Goal: Task Accomplishment & Management: Manage account settings

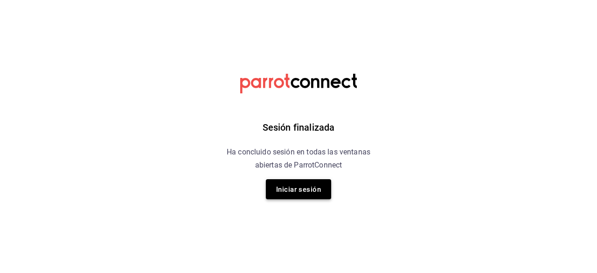
click at [314, 189] on font "Iniciar sesión" at bounding box center [298, 189] width 45 height 8
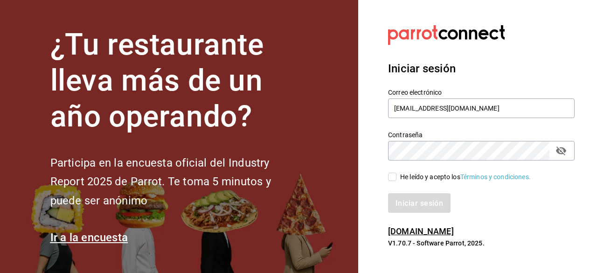
click at [389, 179] on input "He leído y acepto los Términos y condiciones." at bounding box center [392, 176] width 8 height 8
checkbox input "true"
click at [406, 208] on button "Iniciar sesión" at bounding box center [419, 203] width 63 height 20
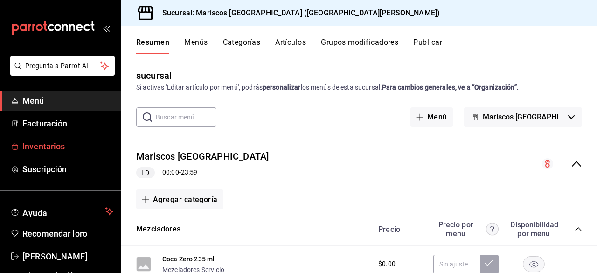
click at [54, 151] on span "Inventarios" at bounding box center [67, 146] width 91 height 13
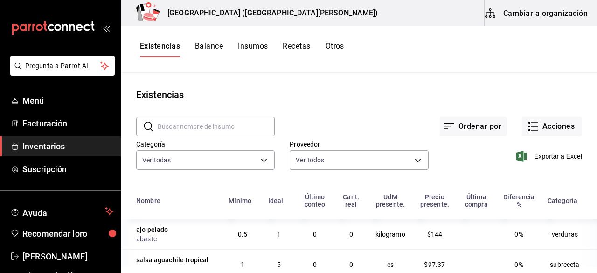
click at [205, 48] on font "Balance" at bounding box center [209, 45] width 28 height 9
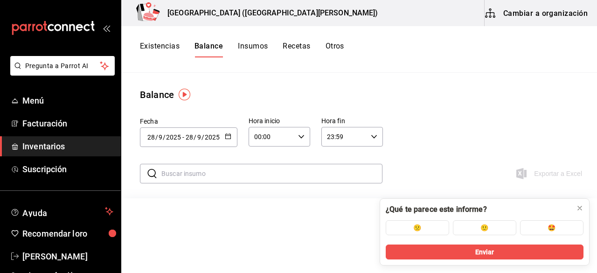
click at [251, 51] on button "Insumos" at bounding box center [253, 49] width 30 height 16
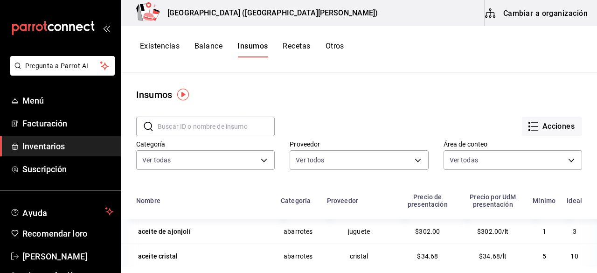
click at [167, 52] on button "Existencias" at bounding box center [160, 49] width 40 height 16
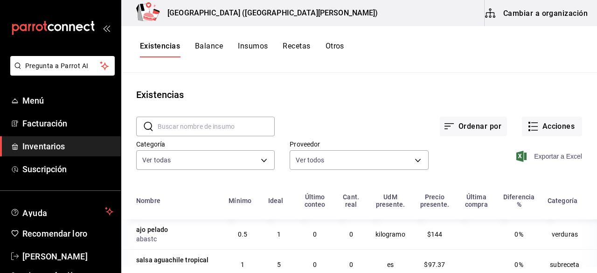
click at [536, 152] on font "Exportar a Excel" at bounding box center [558, 155] width 48 height 7
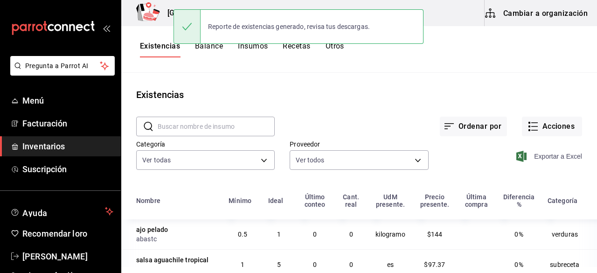
click at [536, 152] on font "Exportar a Excel" at bounding box center [558, 155] width 48 height 7
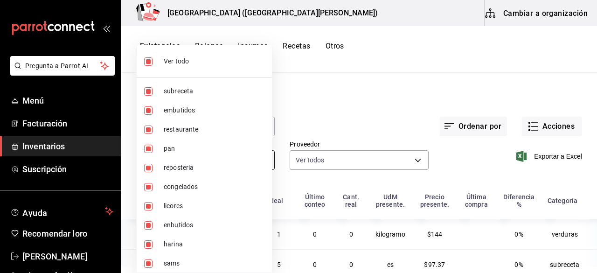
click at [268, 164] on body "Pregunta a Parrot AI Menú Facturación Inventarios Suscripción Ayuda Recomendar …" at bounding box center [298, 133] width 597 height 267
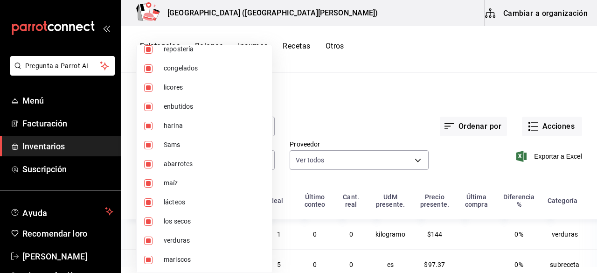
scroll to position [137, 0]
click at [219, 69] on span "licores" at bounding box center [214, 69] width 101 height 10
type input "93fc339b-8ae6-4703-a50c-00b7a6021db0,30310095-a6f8-4704-a45c-fc4f219c5a84,8fec8…"
checkbox input "false"
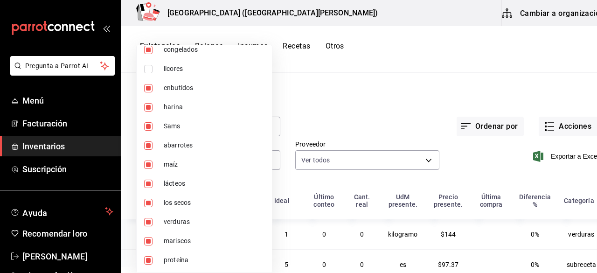
click at [219, 69] on span "licores" at bounding box center [214, 69] width 101 height 10
type input "93fc339b-8ae6-4703-a50c-00b7a6021db0,30310095-a6f8-4704-a45c-fc4f219c5a84,8fec8…"
checkbox input "true"
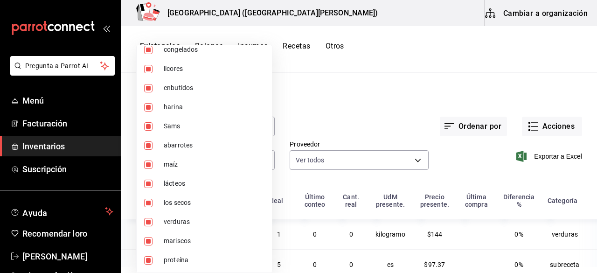
click at [307, 103] on div at bounding box center [298, 136] width 597 height 273
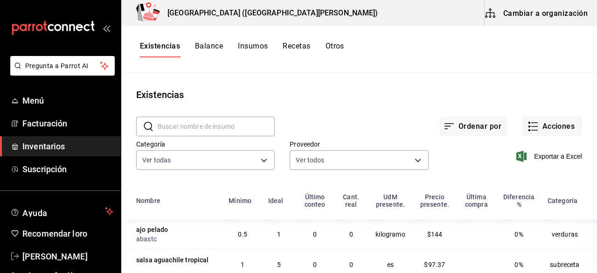
click at [256, 48] on font "Insumos" at bounding box center [253, 45] width 30 height 9
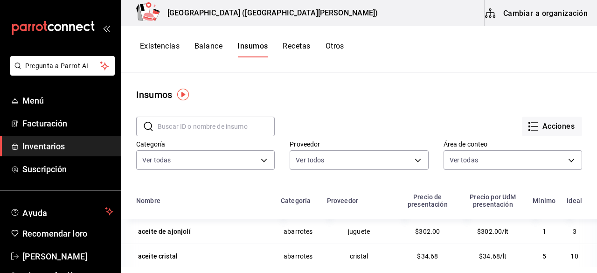
click at [502, 12] on button "Cambiar a organización" at bounding box center [536, 13] width 105 height 26
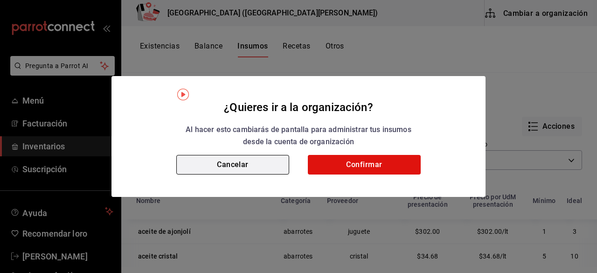
click at [227, 165] on button "Cancelar" at bounding box center [232, 165] width 113 height 20
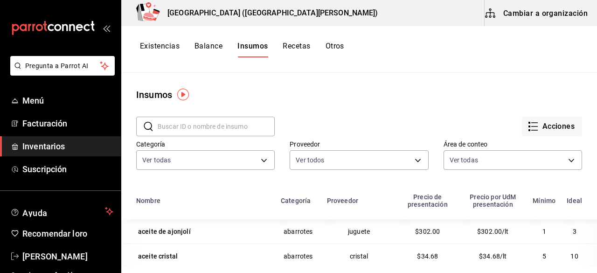
click at [523, 10] on font "Cambiar a organización" at bounding box center [545, 12] width 84 height 9
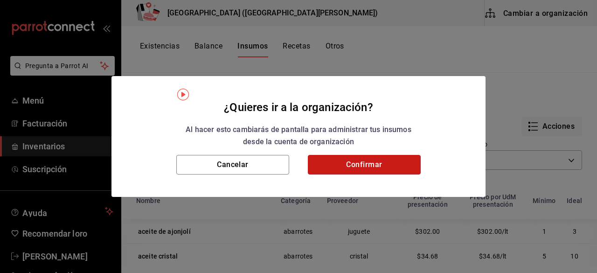
click at [351, 166] on button "Confirmar" at bounding box center [364, 165] width 113 height 20
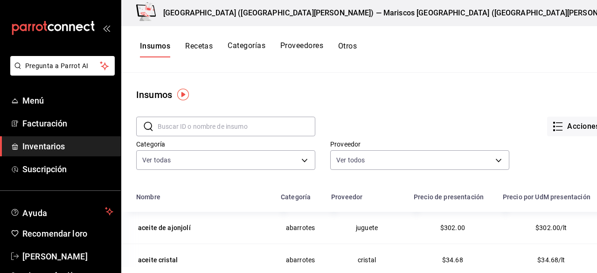
click at [299, 49] on button "Proveedores" at bounding box center [301, 49] width 43 height 16
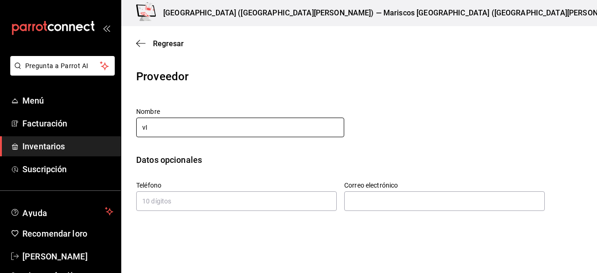
type input "v"
type input "Vinos Santander"
click at [254, 206] on input "tel" at bounding box center [236, 201] width 200 height 20
type input "4441271721"
